Goal: Use online tool/utility: Utilize a website feature to perform a specific function

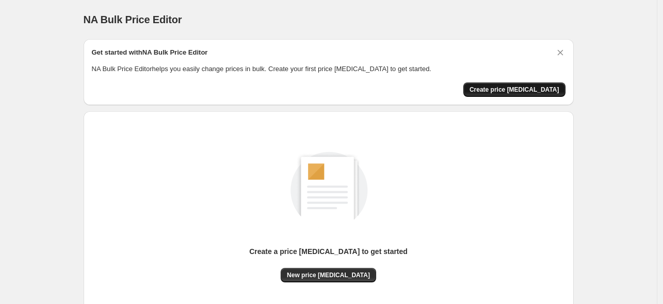
click at [504, 87] on span "Create price [MEDICAL_DATA]" at bounding box center [514, 90] width 90 height 8
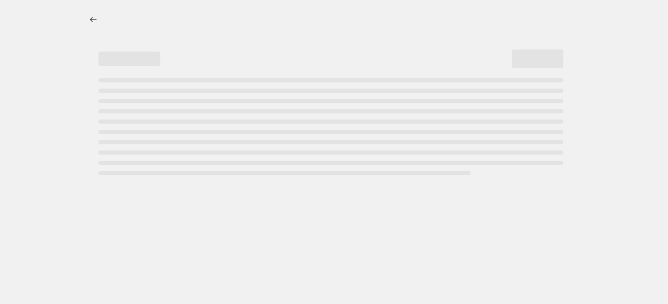
select select "percentage"
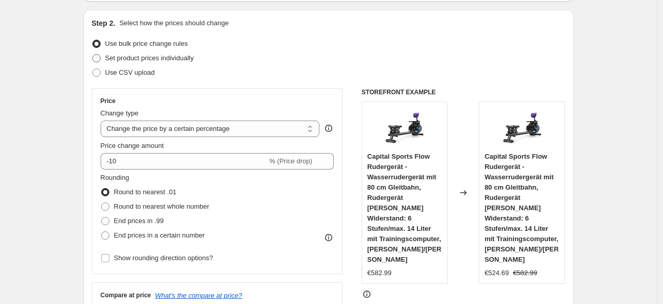
scroll to position [103, 0]
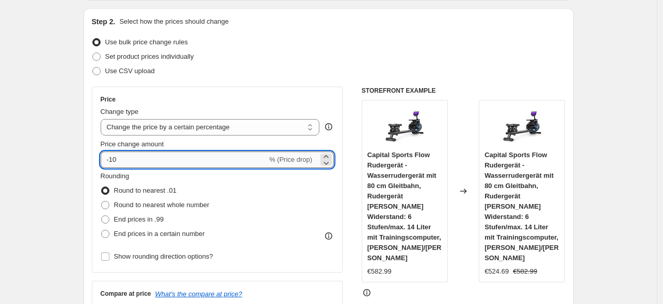
click at [123, 160] on input "-10" at bounding box center [184, 160] width 167 height 17
type input "-1"
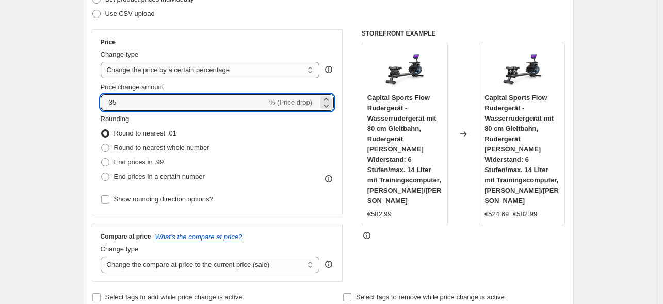
scroll to position [206, 0]
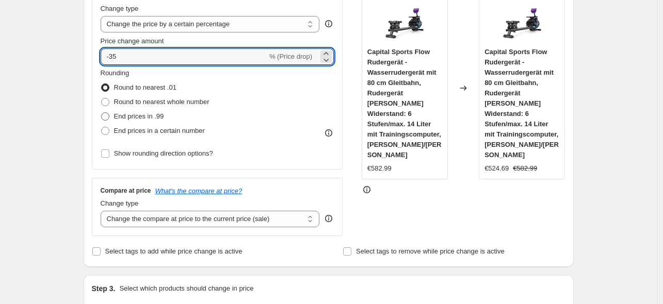
type input "-35"
click at [121, 119] on span "End prices in .99" at bounding box center [139, 116] width 50 height 8
click at [102, 113] on input "End prices in .99" at bounding box center [101, 112] width 1 height 1
radio input "true"
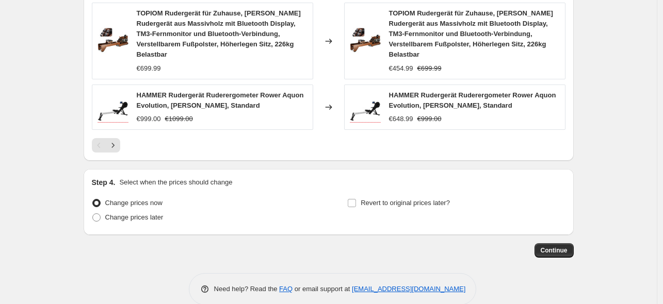
scroll to position [787, 0]
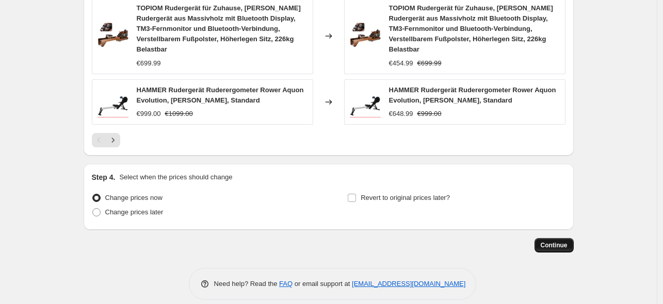
click at [549, 241] on span "Continue" at bounding box center [554, 245] width 27 height 8
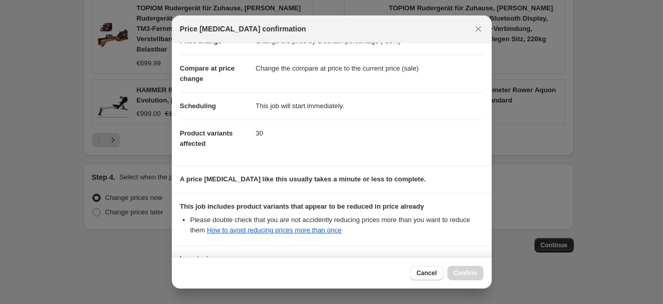
scroll to position [128, 0]
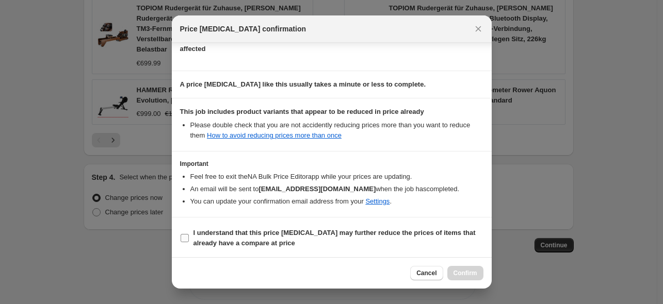
click at [263, 245] on b "I understand that this price [MEDICAL_DATA] may further reduce the prices of it…" at bounding box center [334, 238] width 282 height 18
click at [189, 242] on input "I understand that this price [MEDICAL_DATA] may further reduce the prices of it…" at bounding box center [185, 238] width 8 height 8
checkbox input "true"
click at [464, 278] on button "Confirm" at bounding box center [465, 273] width 36 height 14
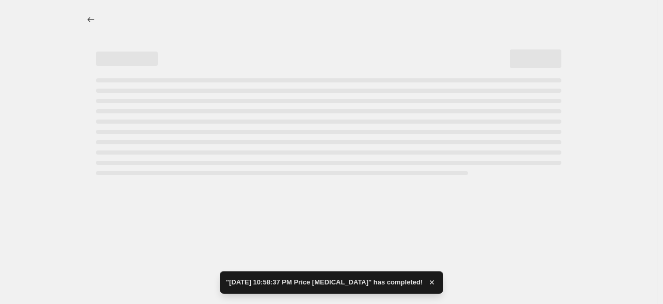
select select "percentage"
